Goal: Information Seeking & Learning: Check status

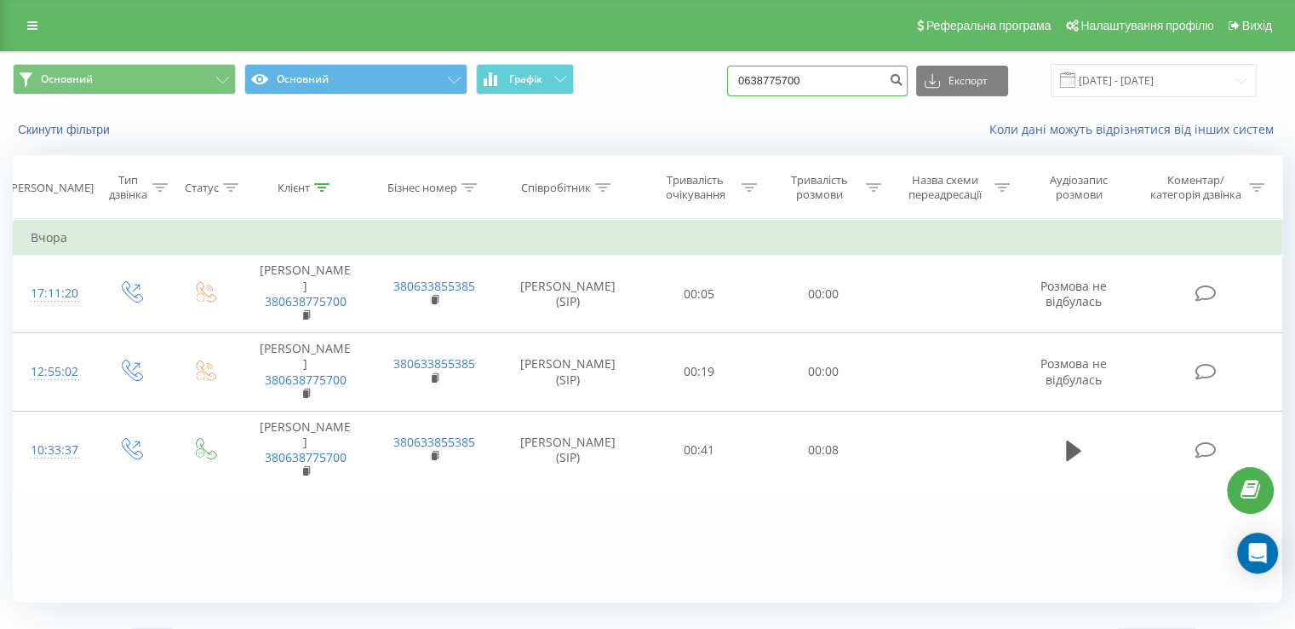
click at [839, 83] on input "0638775700" at bounding box center [817, 81] width 181 height 31
paste input "97370775"
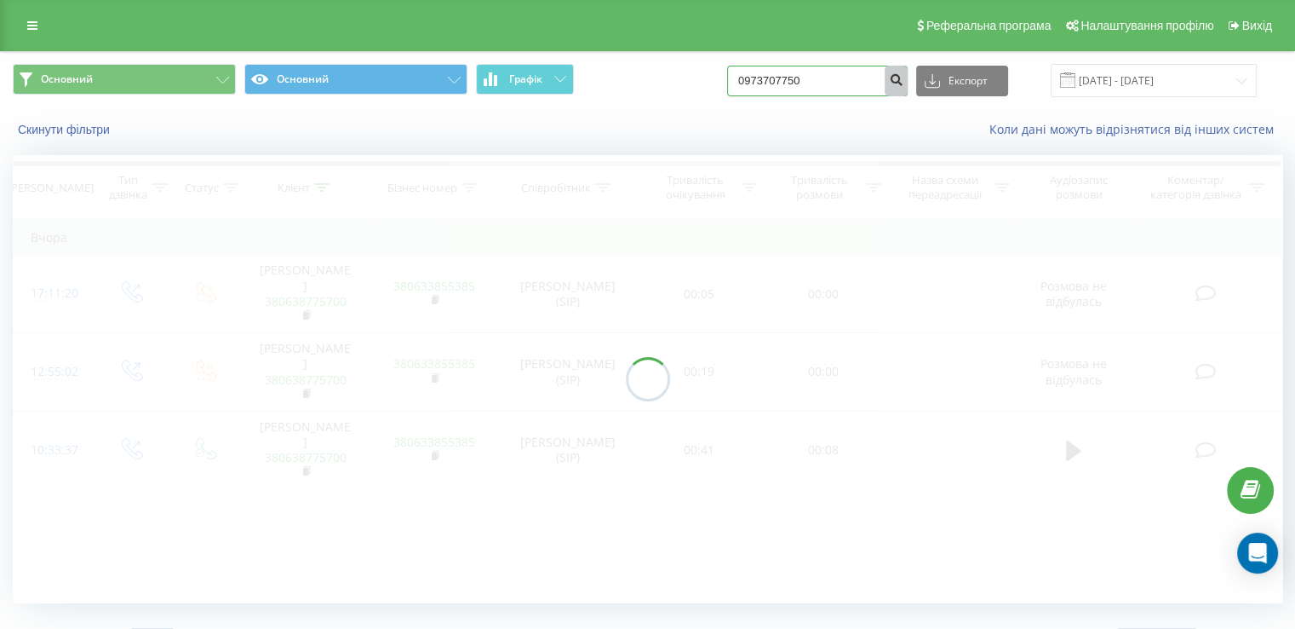
type input "0973707750"
click at [904, 82] on icon "submit" at bounding box center [896, 77] width 14 height 10
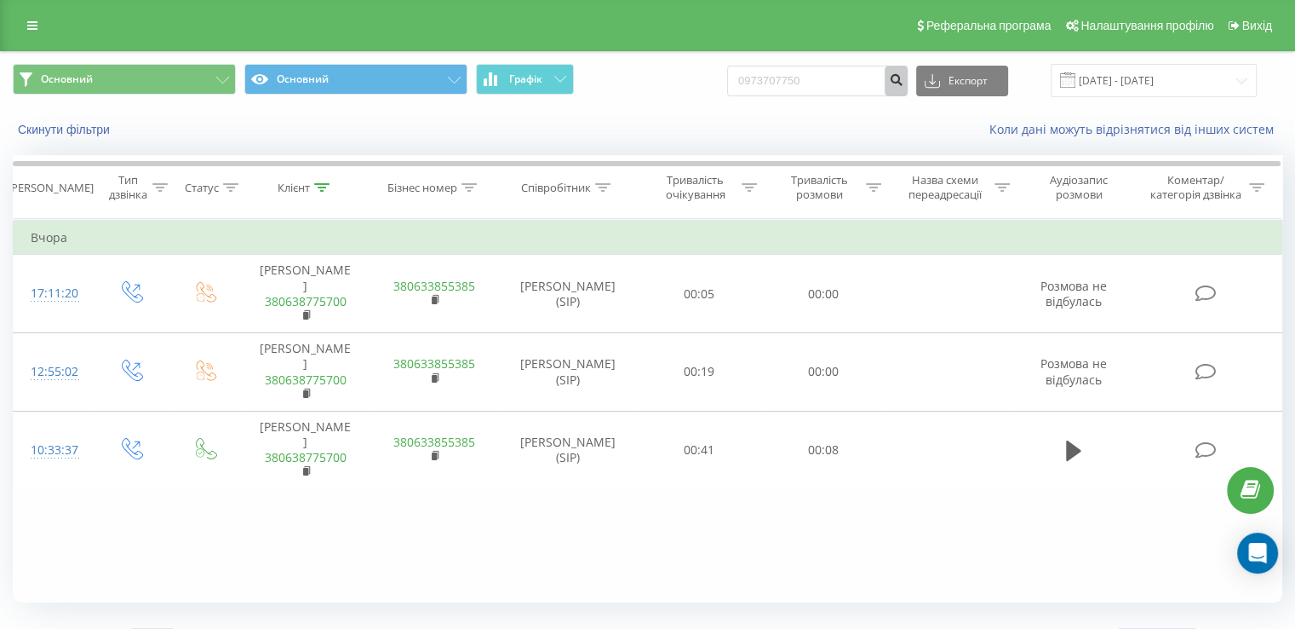
click at [904, 82] on icon "submit" at bounding box center [896, 77] width 14 height 10
click at [852, 79] on input "0973707750" at bounding box center [817, 81] width 181 height 31
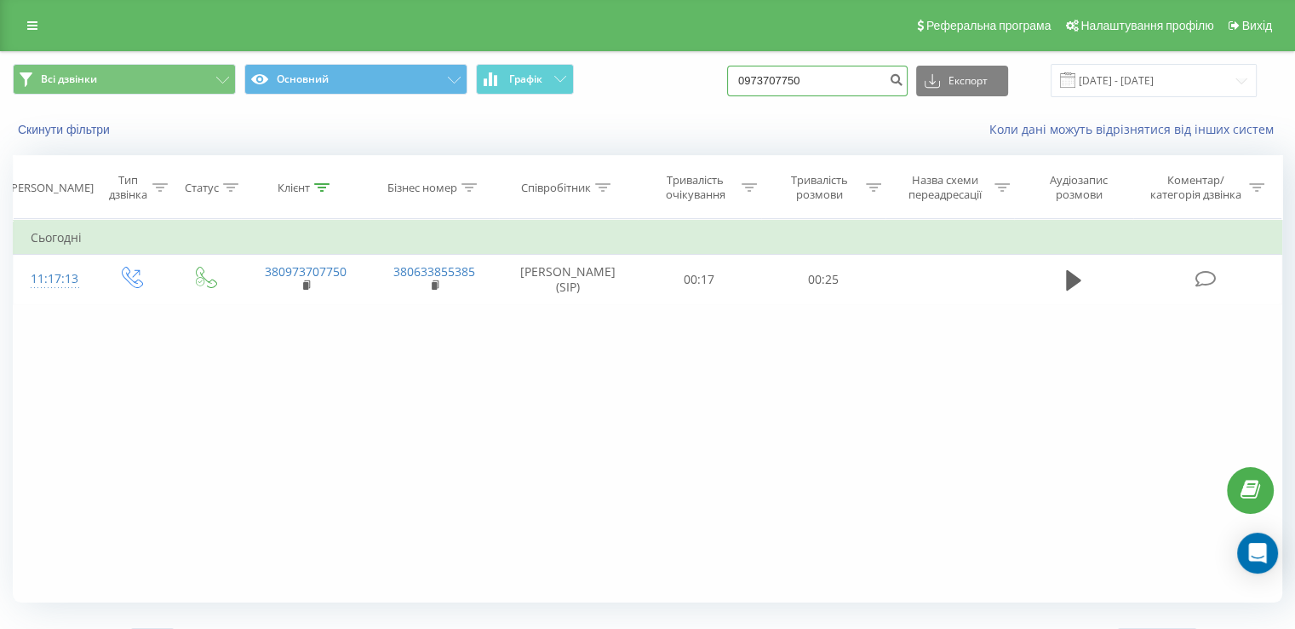
click at [842, 82] on input "0973707750" at bounding box center [817, 81] width 181 height 31
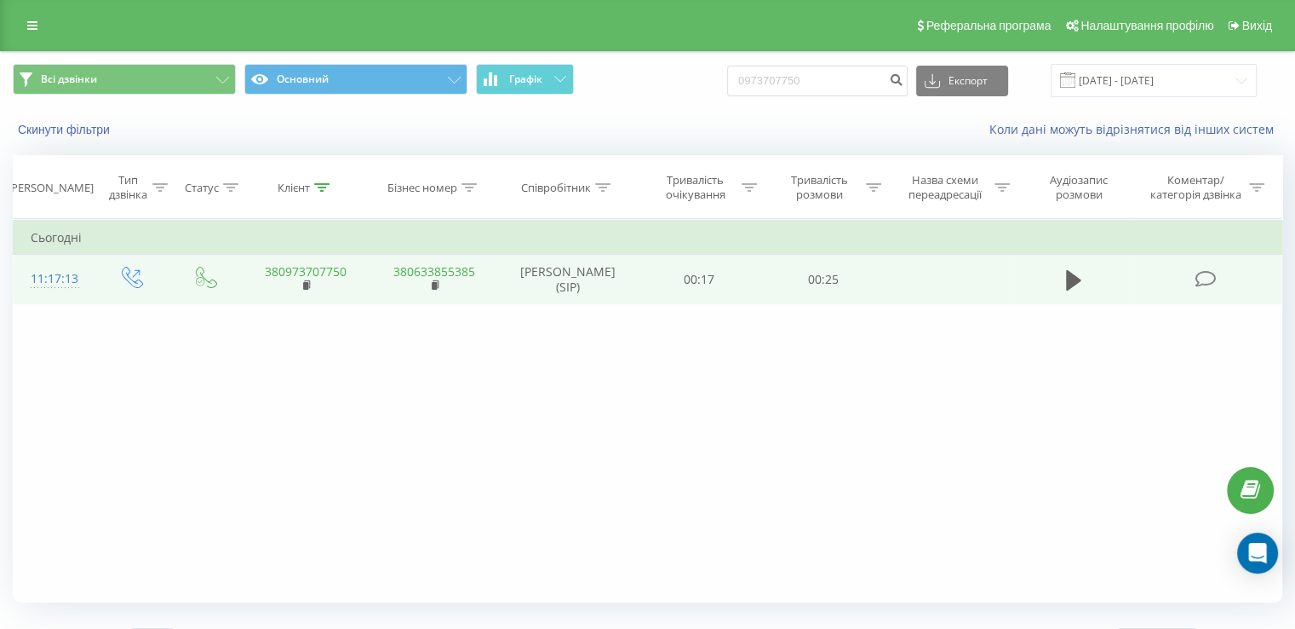
click at [1057, 280] on td at bounding box center [1073, 279] width 119 height 49
click at [1062, 280] on button at bounding box center [1074, 280] width 26 height 26
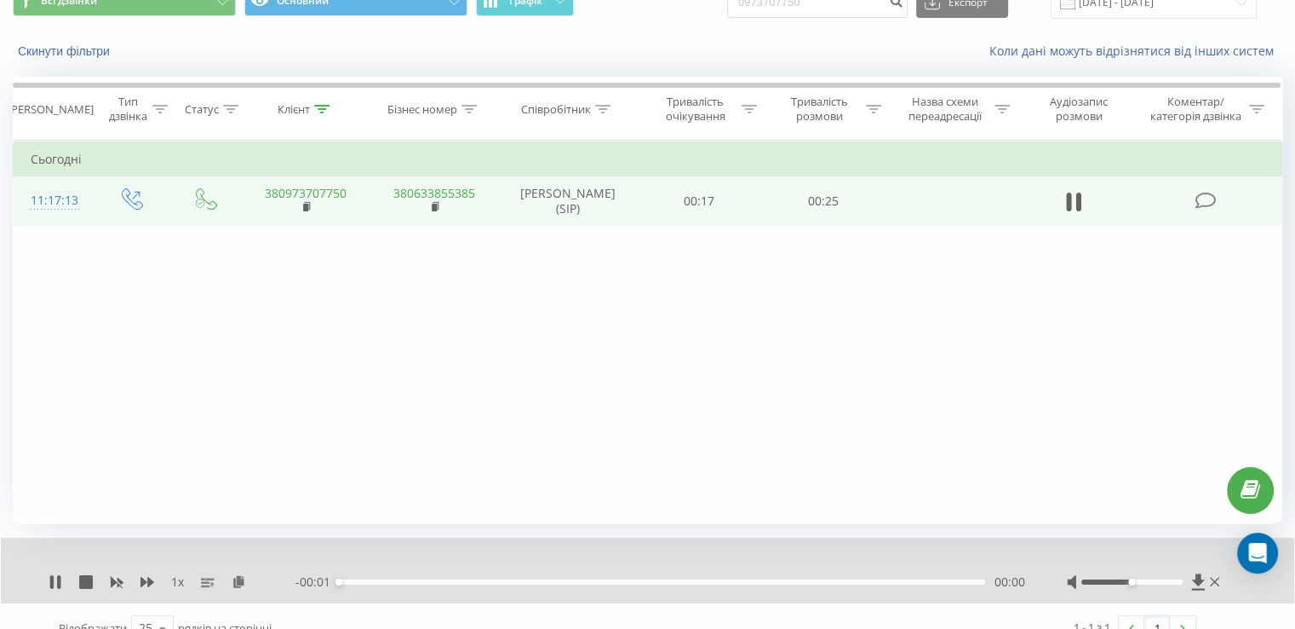
scroll to position [102, 0]
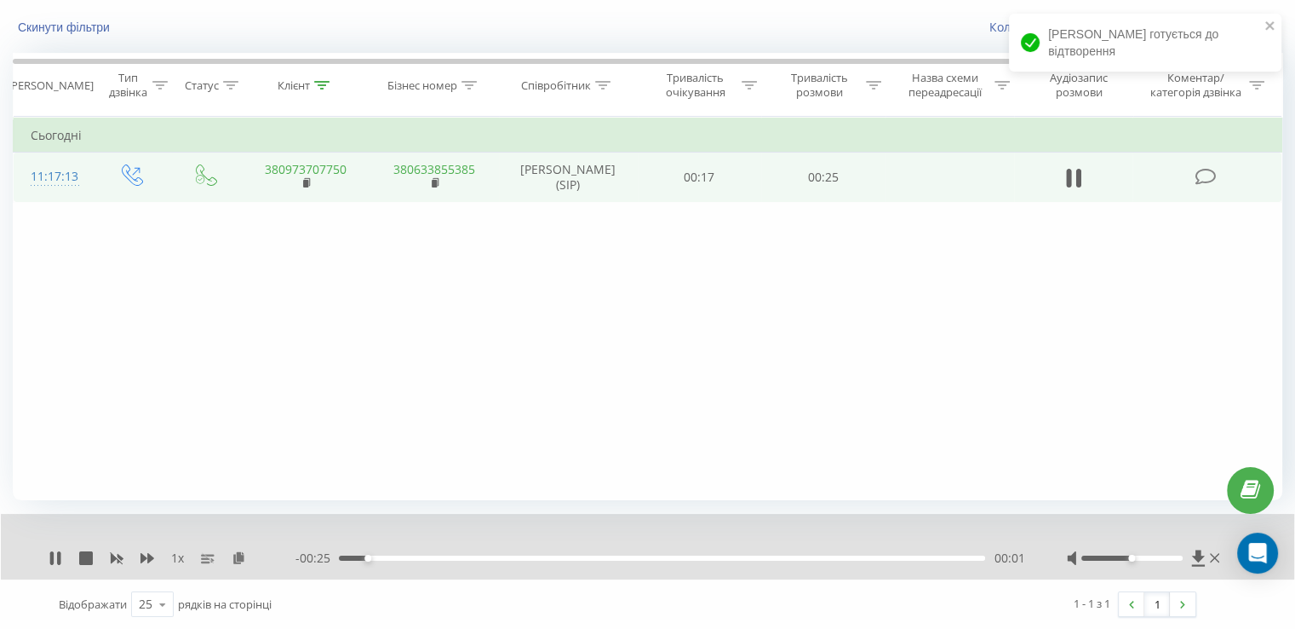
drag, startPoint x: 386, startPoint y: 559, endPoint x: 410, endPoint y: 559, distance: 23.8
click at [391, 559] on div "00:01" at bounding box center [662, 557] width 646 height 5
drag, startPoint x: 443, startPoint y: 560, endPoint x: 456, endPoint y: 561, distance: 12.8
click at [443, 560] on div "- 00:23 00:02 00:02" at bounding box center [660, 557] width 729 height 17
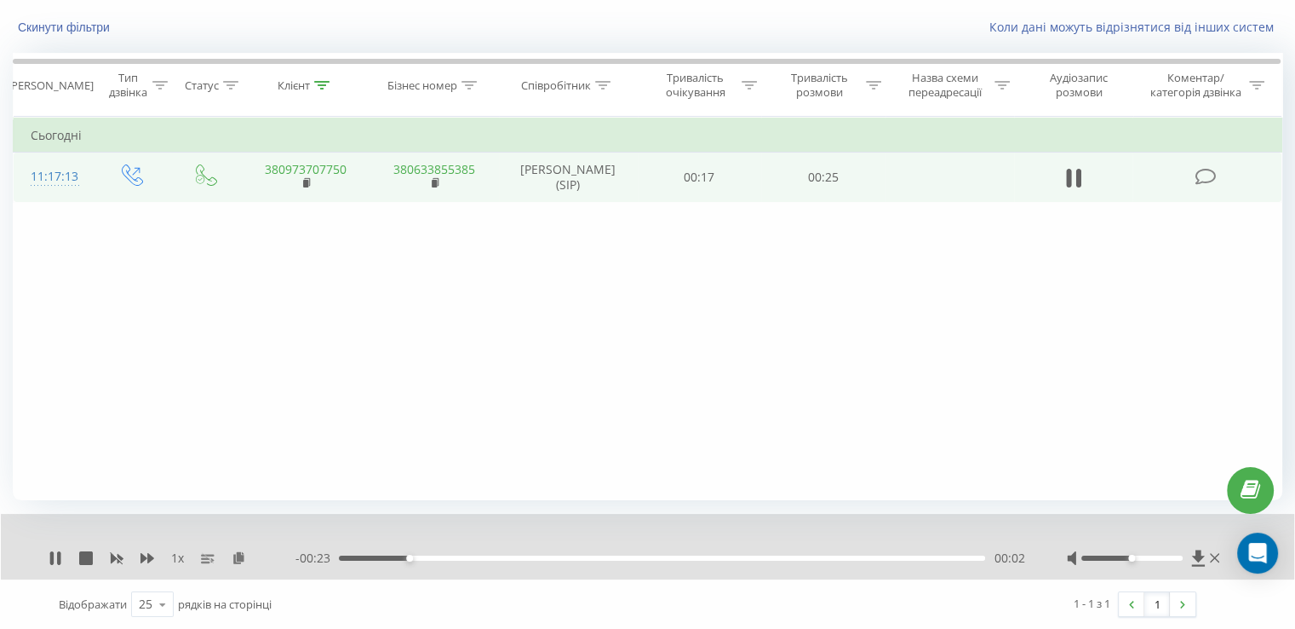
click at [458, 560] on div "- 00:23 00:02 00:02" at bounding box center [660, 557] width 729 height 17
drag, startPoint x: 464, startPoint y: 559, endPoint x: 477, endPoint y: 558, distance: 12.8
click at [472, 559] on div "00:03" at bounding box center [662, 557] width 646 height 5
click at [450, 562] on div "- 00:20 00:05 00:05" at bounding box center [660, 557] width 729 height 17
click at [422, 559] on div "- 00:20 00:06 00:06" at bounding box center [660, 557] width 729 height 17
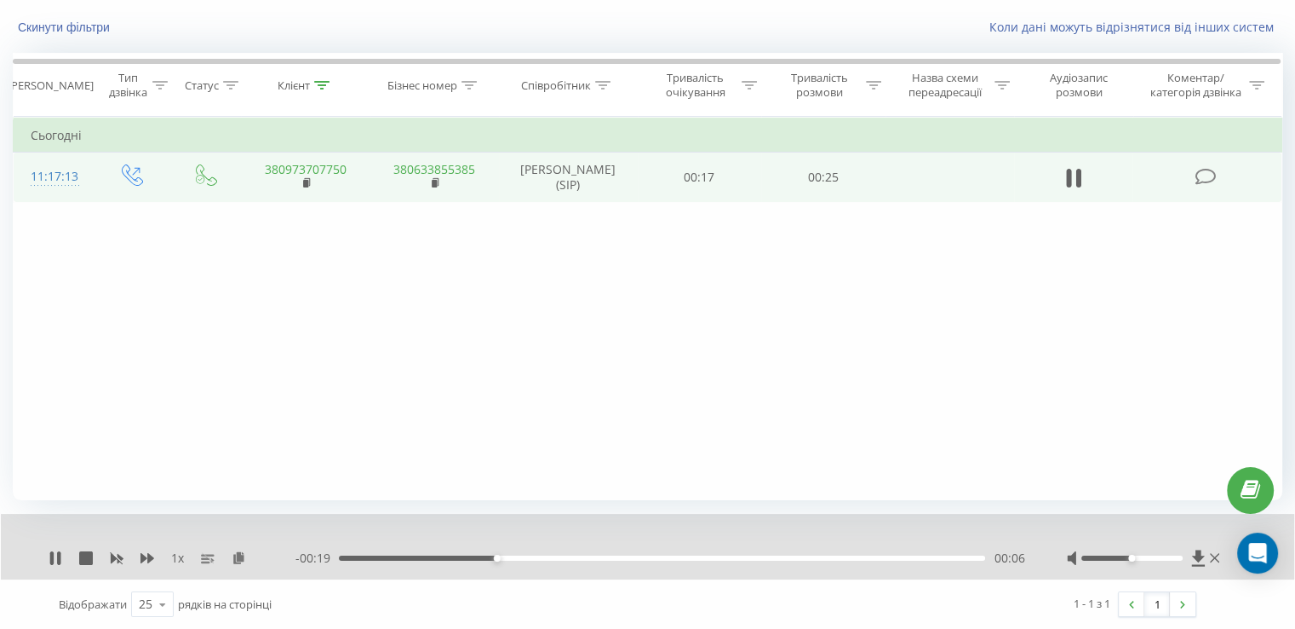
click at [436, 556] on div "00:06" at bounding box center [662, 557] width 646 height 5
